Goal: Obtain resource: Download file/media

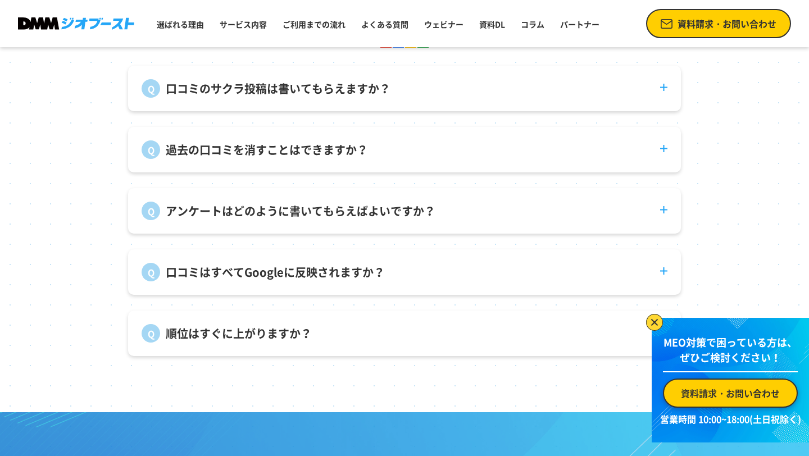
scroll to position [3890, 0]
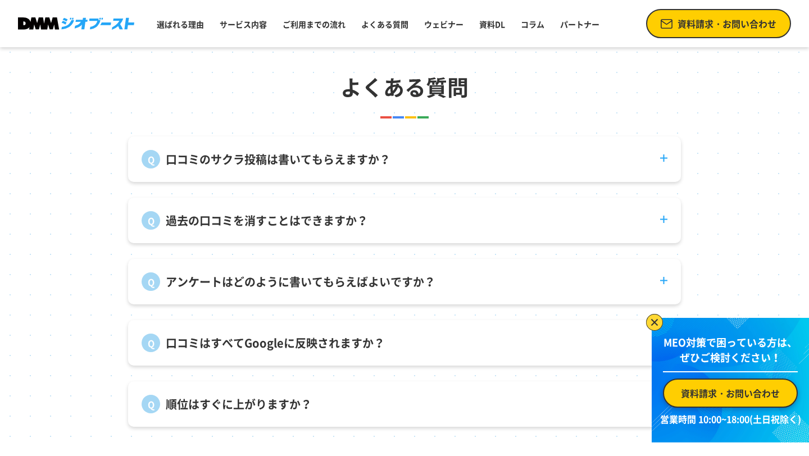
click at [655, 321] on img at bounding box center [654, 322] width 17 height 17
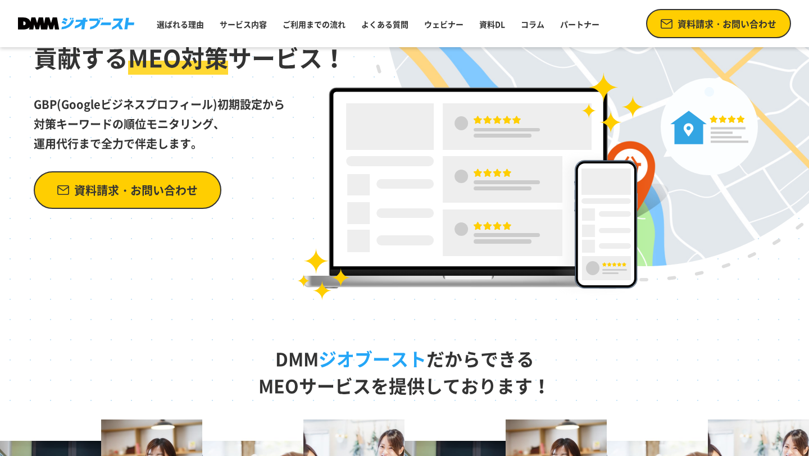
scroll to position [0, 0]
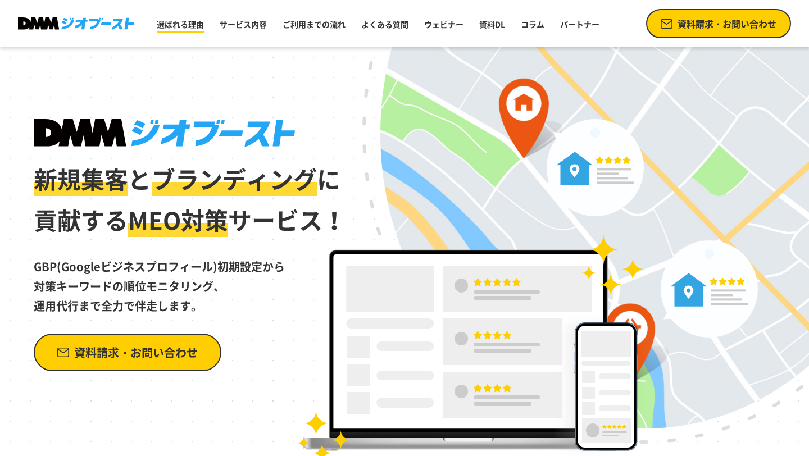
click at [193, 29] on link "選ばれる理由" at bounding box center [180, 24] width 56 height 20
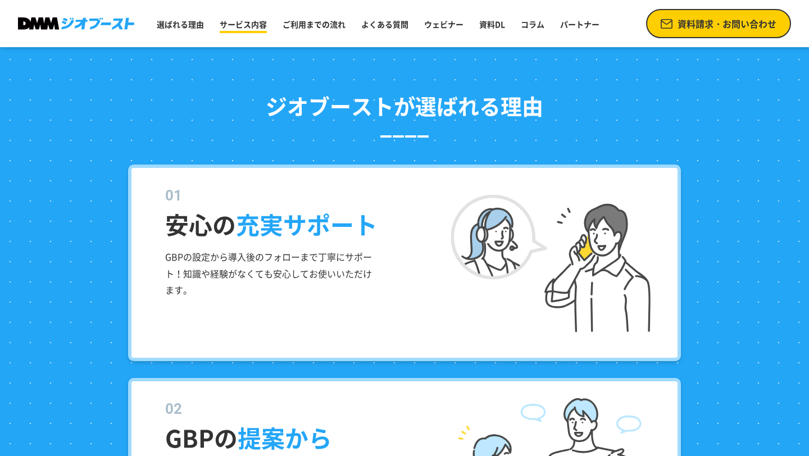
click at [241, 25] on link "サービス内容" at bounding box center [243, 24] width 56 height 20
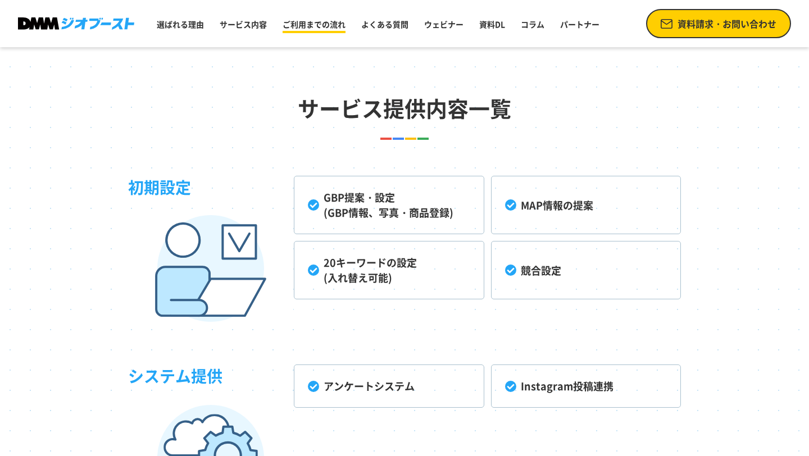
scroll to position [2562, 0]
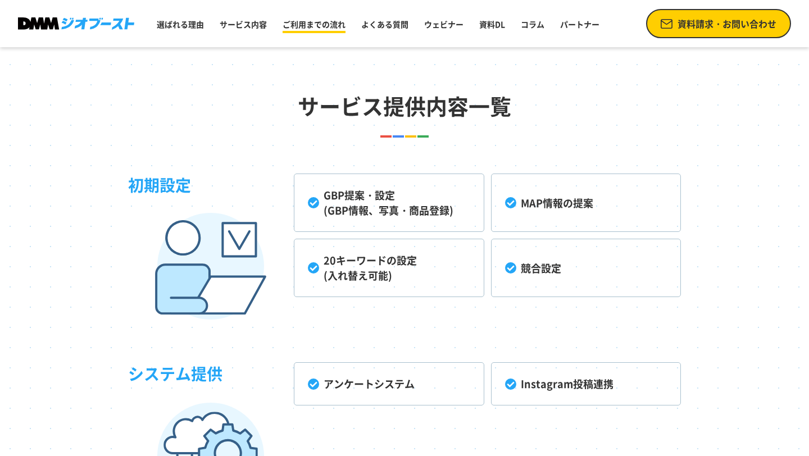
click at [286, 23] on link "ご利用までの流れ" at bounding box center [314, 24] width 72 height 20
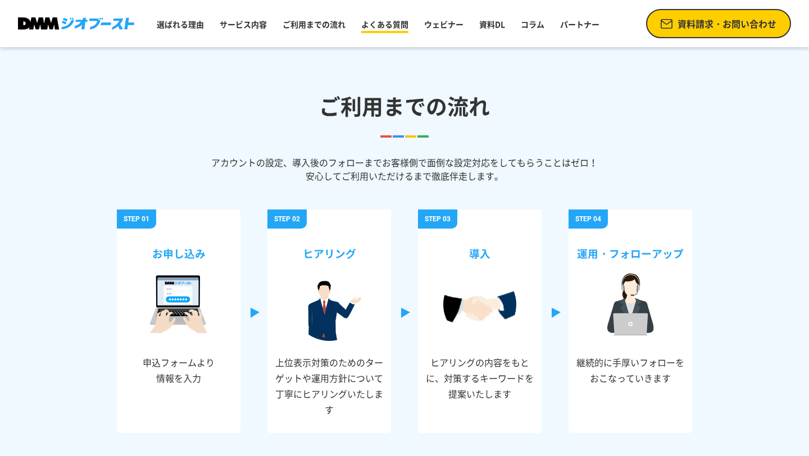
click at [378, 19] on link "よくある質問" at bounding box center [385, 24] width 56 height 20
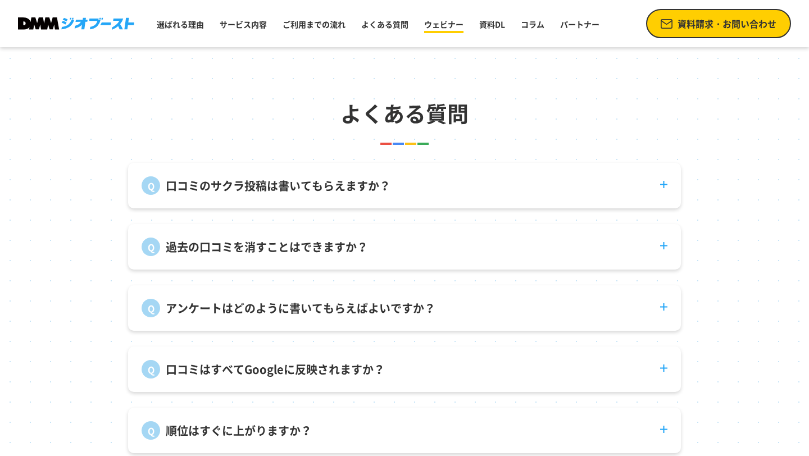
scroll to position [3871, 0]
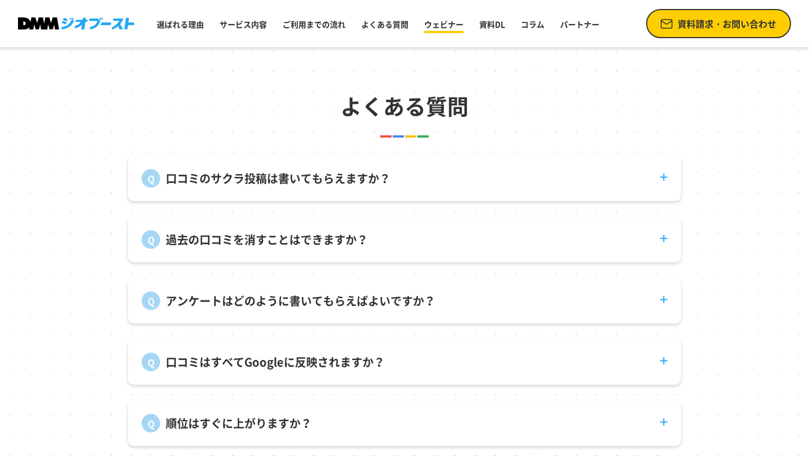
click at [454, 31] on link "ウェビナー" at bounding box center [444, 24] width 48 height 20
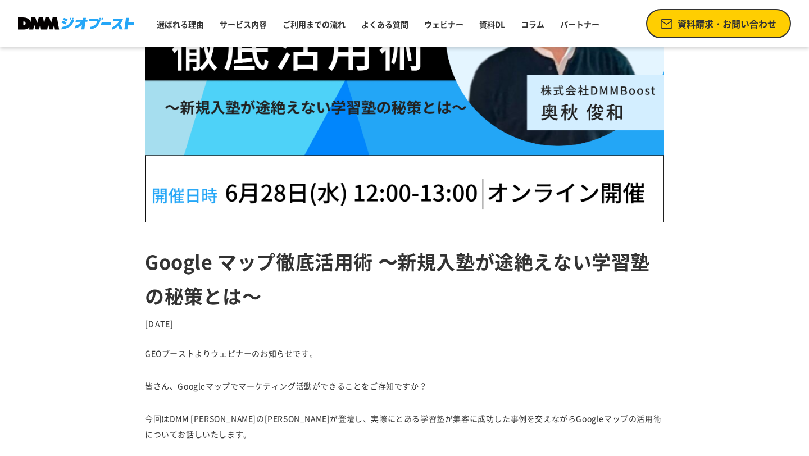
scroll to position [330, 0]
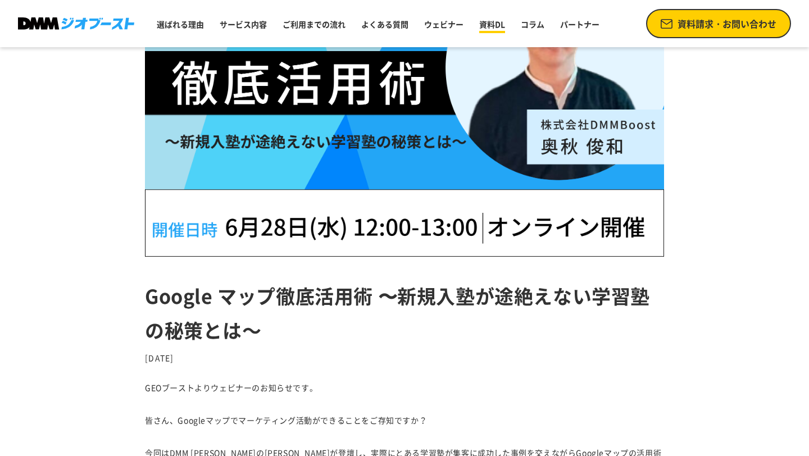
click at [501, 24] on link "資料DL" at bounding box center [492, 24] width 35 height 20
